Goal: Transaction & Acquisition: Download file/media

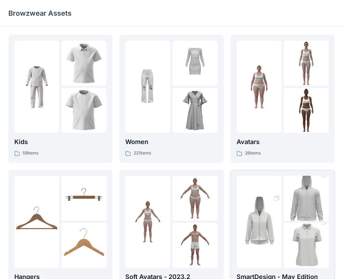
scroll to position [173, 0]
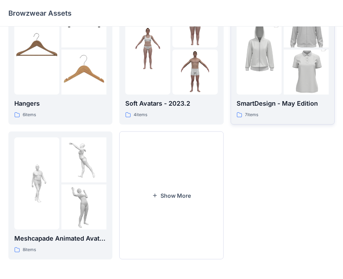
click at [290, 100] on p "SmartDesign - May Edition" at bounding box center [283, 104] width 92 height 10
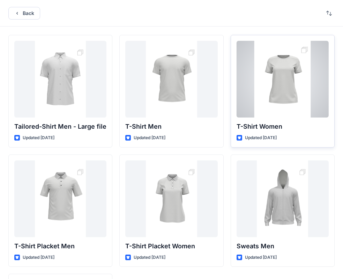
click at [296, 115] on div at bounding box center [283, 79] width 92 height 77
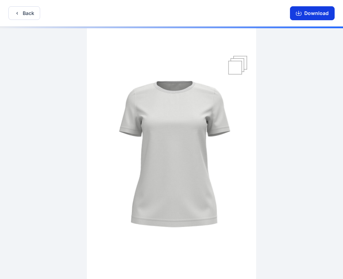
click at [321, 10] on button "Download" at bounding box center [312, 13] width 45 height 14
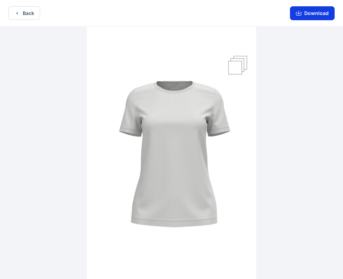
click at [319, 14] on button "Download" at bounding box center [312, 13] width 45 height 14
drag, startPoint x: 208, startPoint y: 196, endPoint x: 201, endPoint y: 168, distance: 28.9
click at [208, 194] on img at bounding box center [171, 154] width 169 height 254
click at [317, 13] on button "Download" at bounding box center [312, 13] width 45 height 14
